Goal: Information Seeking & Learning: Learn about a topic

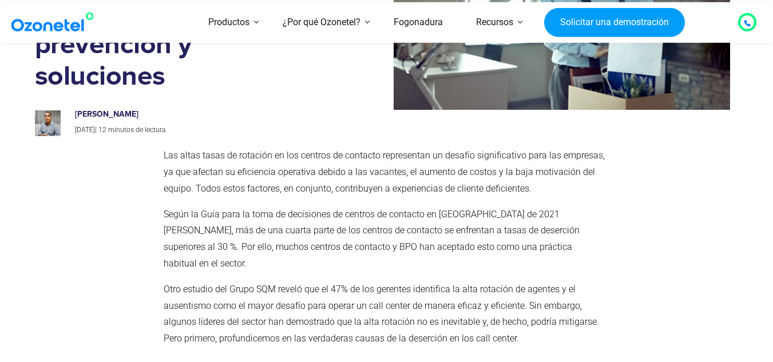
scroll to position [172, 0]
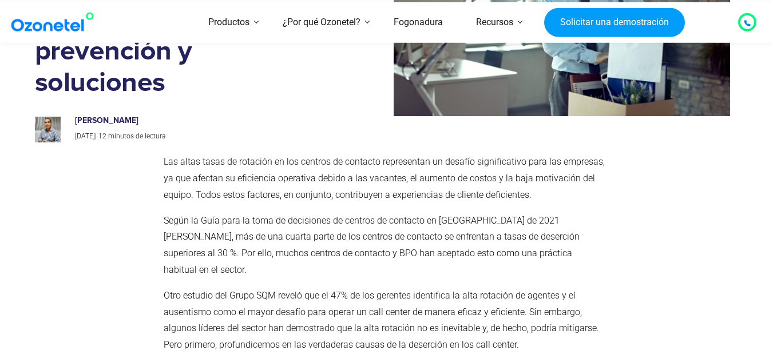
click at [341, 290] on font "Otro estudio del Grupo SQM reveló que el 47% de los gerentes identifica la alta…" at bounding box center [382, 320] width 436 height 60
click at [514, 297] on font "Otro estudio del Grupo SQM reveló que el 47% de los gerentes identifica la alta…" at bounding box center [382, 320] width 436 height 60
click at [518, 297] on p "Otro estudio del Grupo SQM reveló que el 47% de los gerentes identifica la alta…" at bounding box center [385, 321] width 442 height 66
click at [699, 183] on div at bounding box center [675, 258] width 129 height 220
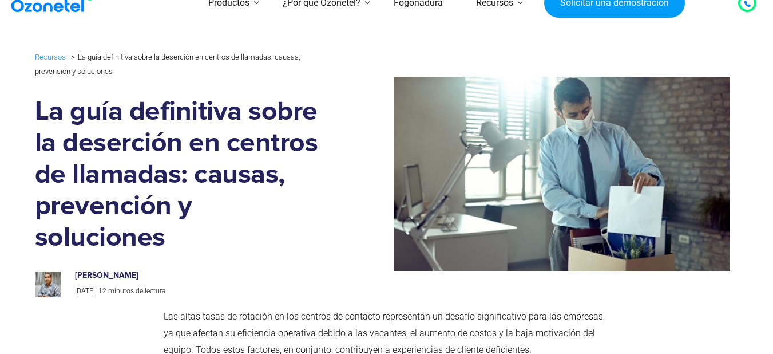
scroll to position [0, 0]
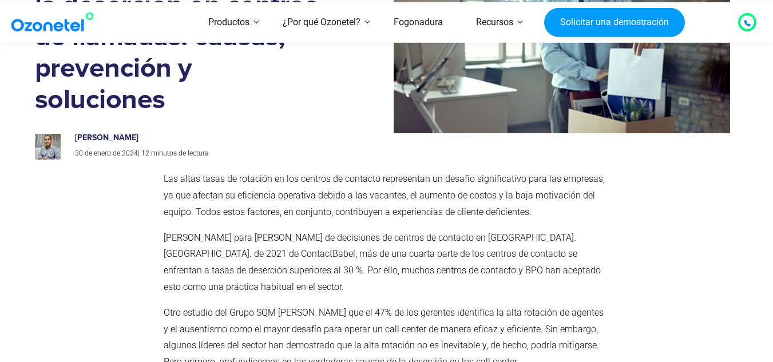
scroll to position [172, 0]
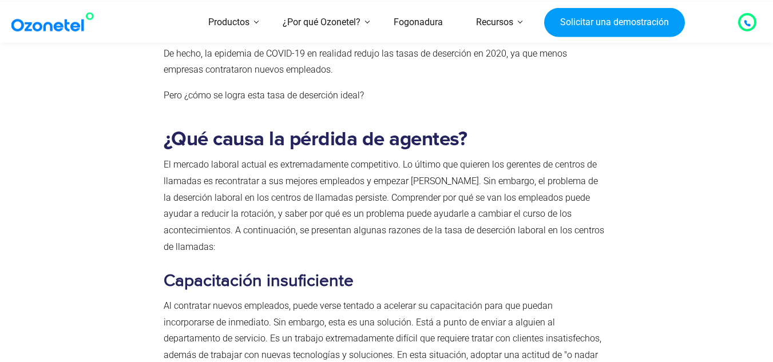
scroll to position [1617, 0]
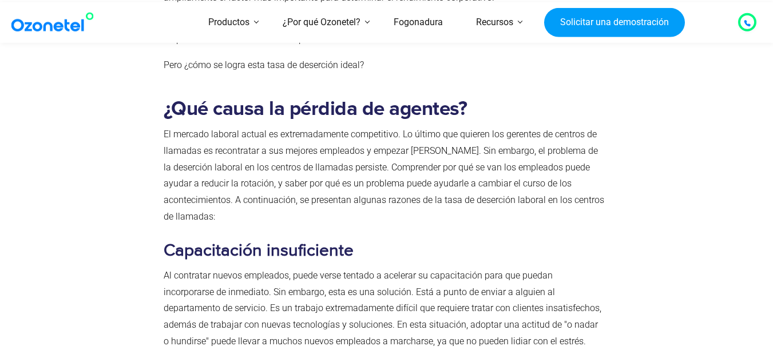
click at [351, 240] on font "Capacitación insuficiente" at bounding box center [259, 250] width 190 height 21
click at [336, 240] on font "Capacitación insuficiente" at bounding box center [259, 250] width 190 height 21
click at [343, 240] on font "Capacitación insuficiente" at bounding box center [259, 250] width 190 height 21
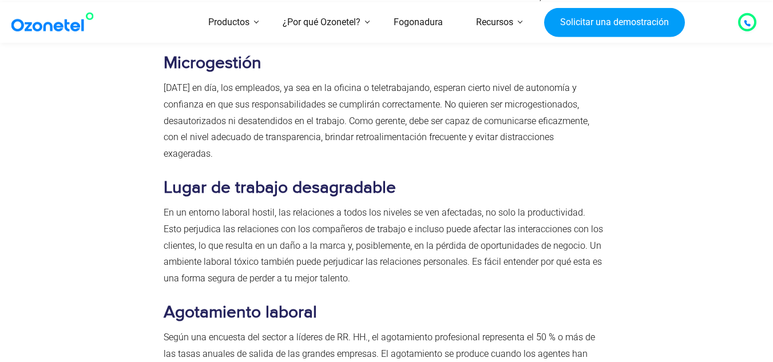
scroll to position [2017, 0]
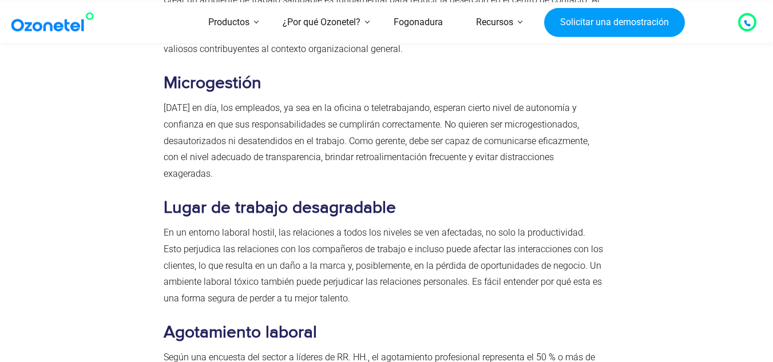
drag, startPoint x: 364, startPoint y: 288, endPoint x: 672, endPoint y: 145, distance: 339.4
click at [672, 145] on div at bounding box center [675, 175] width 129 height 975
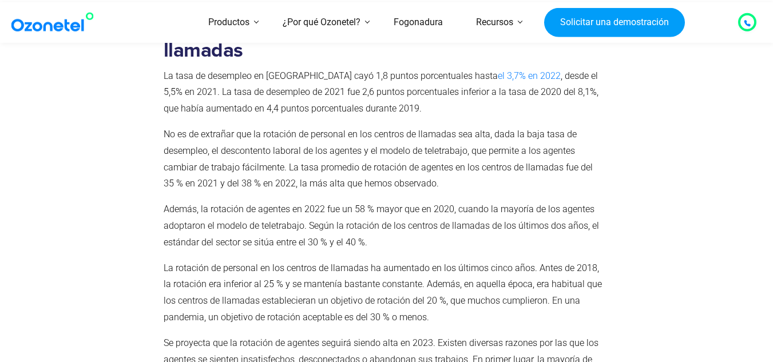
scroll to position [2681, 0]
